Goal: Task Accomplishment & Management: Use online tool/utility

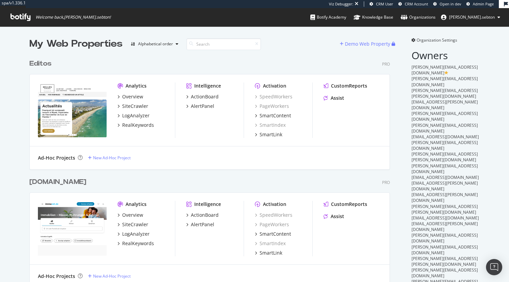
scroll to position [1919, 360]
click at [207, 45] on input at bounding box center [223, 44] width 74 height 12
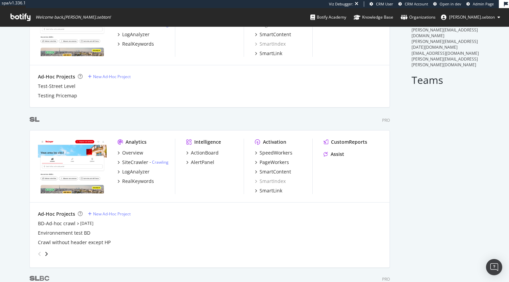
scroll to position [271, 0]
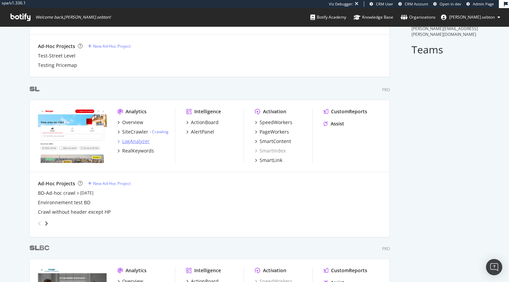
type input "sl"
click at [135, 142] on div "LogAnalyzer" at bounding box center [135, 141] width 27 height 7
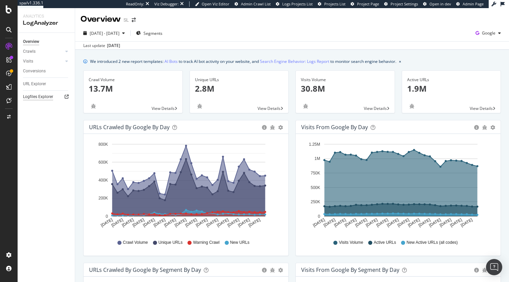
click at [45, 97] on div "Logfiles Explorer" at bounding box center [38, 96] width 30 height 7
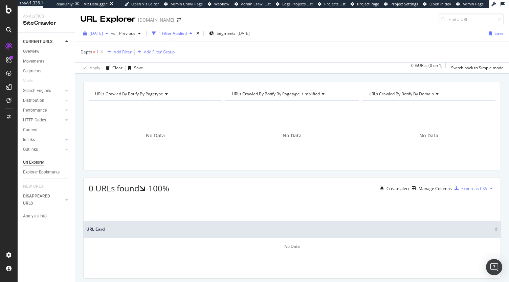
click at [103, 32] on span "[DATE]" at bounding box center [96, 33] width 13 height 6
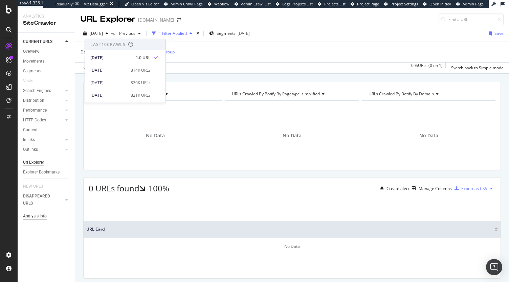
click at [43, 213] on div "Analysis Info" at bounding box center [35, 216] width 24 height 7
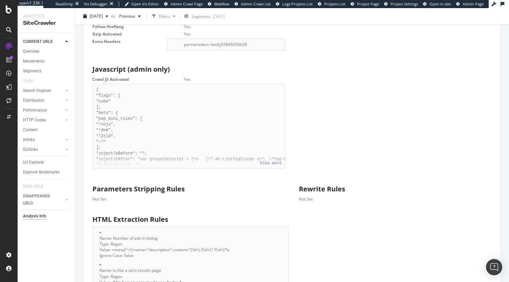
scroll to position [372, 0]
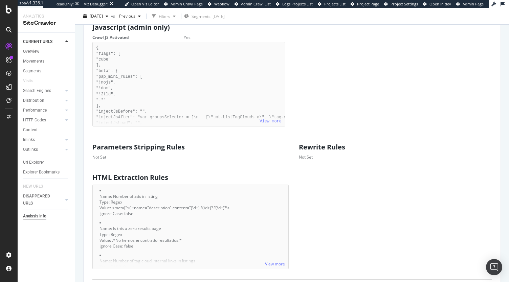
click at [271, 124] on link "View more" at bounding box center [270, 121] width 22 height 5
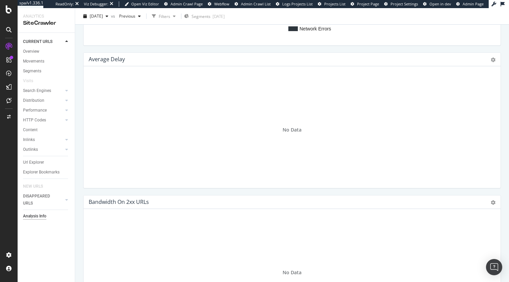
scroll to position [726, 0]
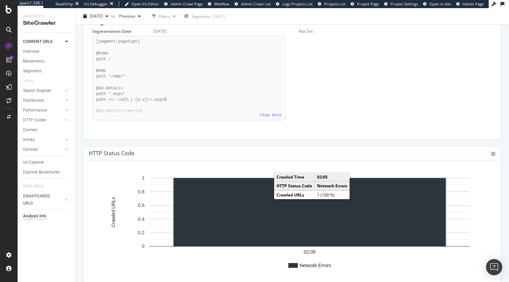
click at [241, 231] on rect "A chart." at bounding box center [309, 212] width 272 height 68
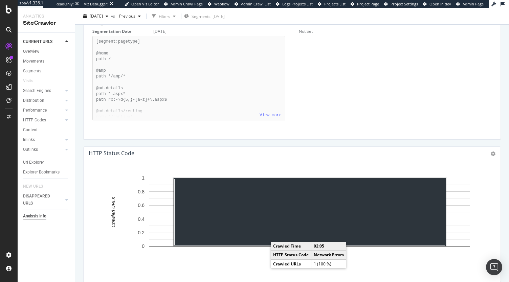
click at [287, 224] on rect "A chart." at bounding box center [309, 212] width 270 height 66
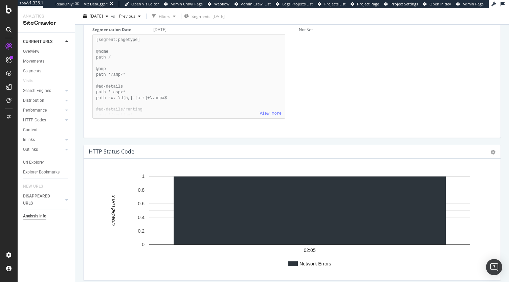
scroll to position [827, 0]
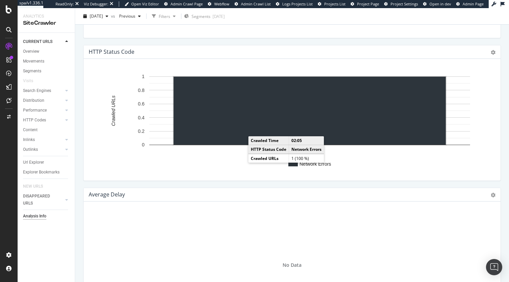
click at [239, 144] on rect "A chart." at bounding box center [309, 111] width 272 height 68
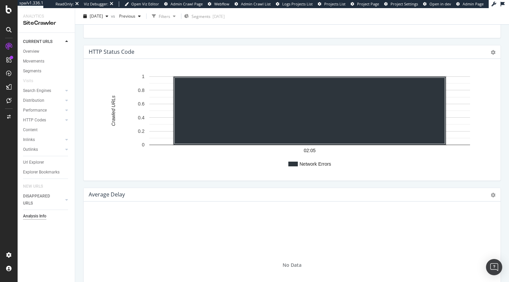
click at [291, 166] on rect "A chart." at bounding box center [292, 164] width 9 height 5
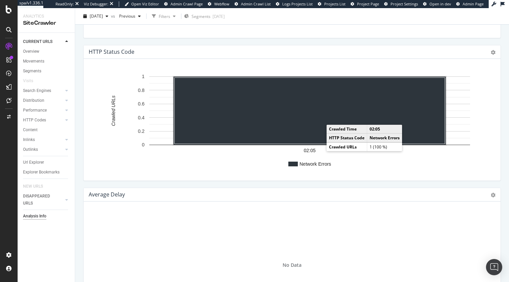
click at [319, 134] on rect "A chart." at bounding box center [309, 111] width 270 height 66
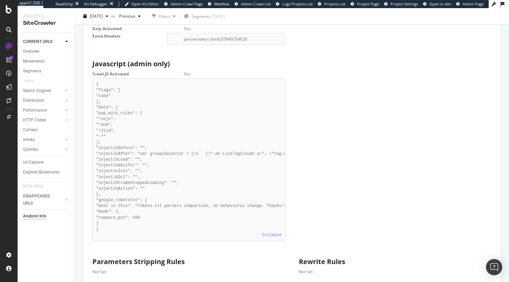
scroll to position [252, 0]
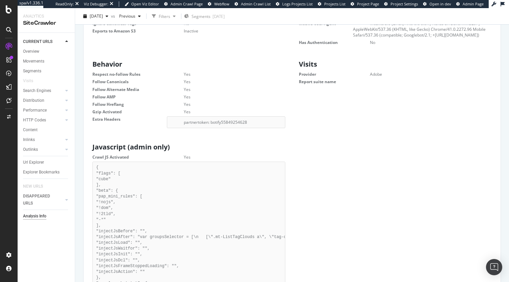
click at [34, 46] on div "CURRENT URLS" at bounding box center [49, 42] width 52 height 10
click at [38, 53] on div "Overview" at bounding box center [31, 51] width 16 height 7
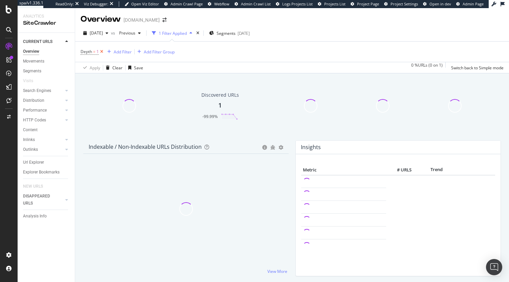
click at [101, 49] on icon at bounding box center [102, 51] width 6 height 7
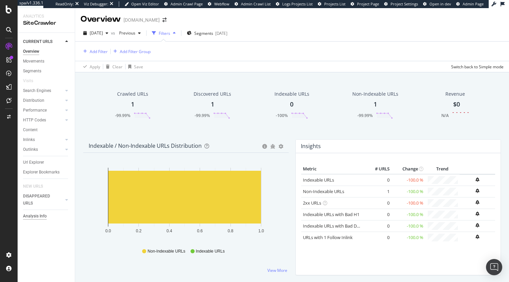
click at [31, 215] on div "Analysis Info" at bounding box center [35, 216] width 24 height 7
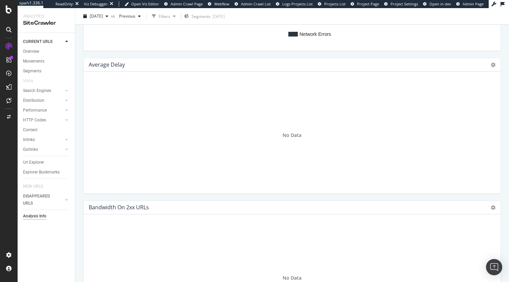
scroll to position [1082, 0]
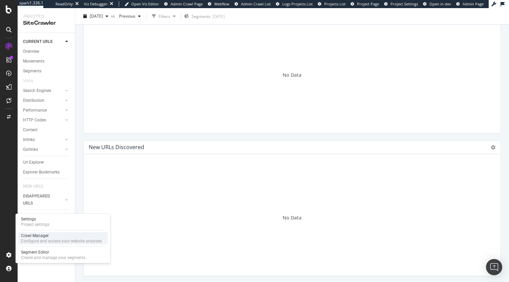
click at [49, 238] on div "Crawl Manager" at bounding box center [61, 235] width 81 height 5
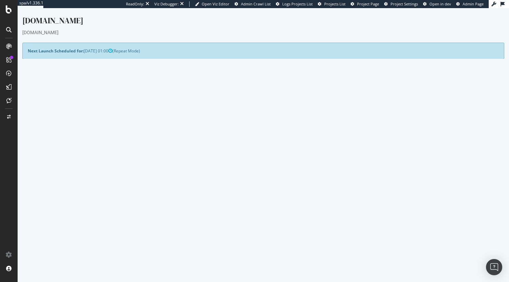
click at [248, 188] on button "Yes! Start Now" at bounding box center [255, 188] width 42 height 11
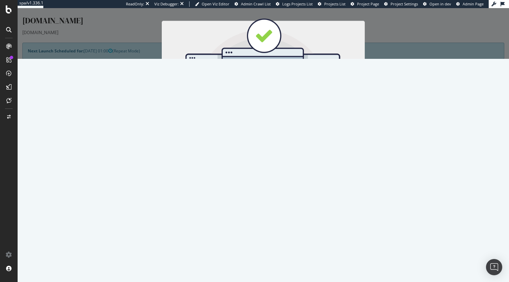
click at [336, 59] on div "You're ready to start Cancel Start Now" at bounding box center [263, 33] width 491 height 51
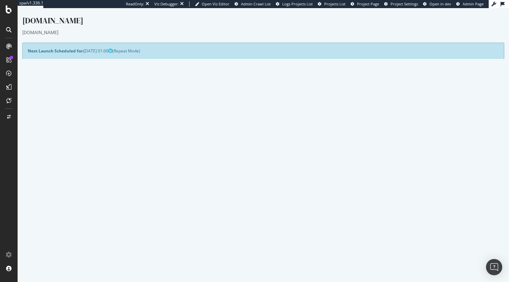
click at [255, 190] on button "Yes! Start Now" at bounding box center [255, 188] width 42 height 11
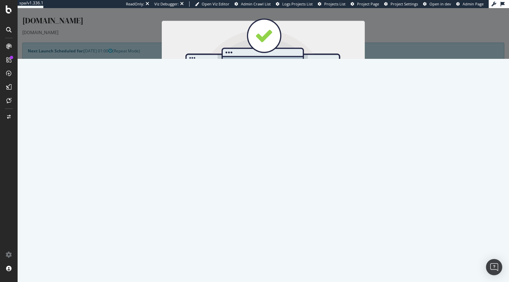
click at [277, 120] on button "Start Now" at bounding box center [276, 120] width 30 height 11
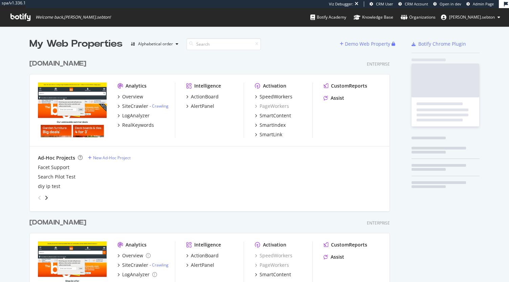
scroll to position [390, 360]
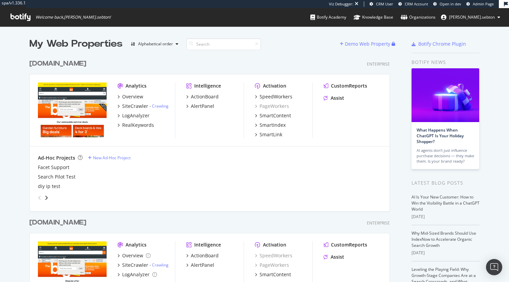
click at [65, 61] on div "www.diy.com" at bounding box center [57, 64] width 57 height 10
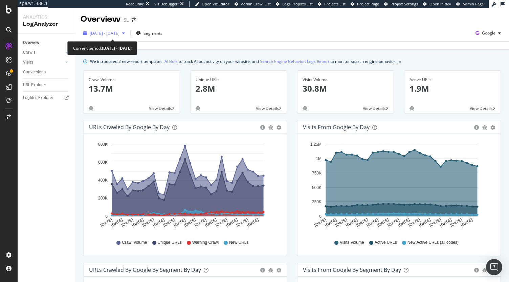
click at [119, 33] on span "[DATE] - [DATE]" at bounding box center [105, 33] width 30 height 6
click at [282, 171] on div "Hold CTRL while clicking to filter the report. [DATE] [DATE] [DATE] [DATE] [DAT…" at bounding box center [185, 195] width 203 height 122
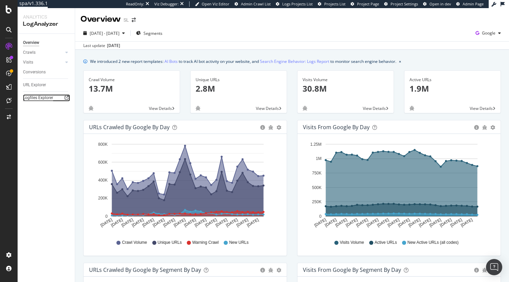
click at [42, 99] on div "Logfiles Explorer" at bounding box center [38, 97] width 30 height 7
